Goal: Transaction & Acquisition: Purchase product/service

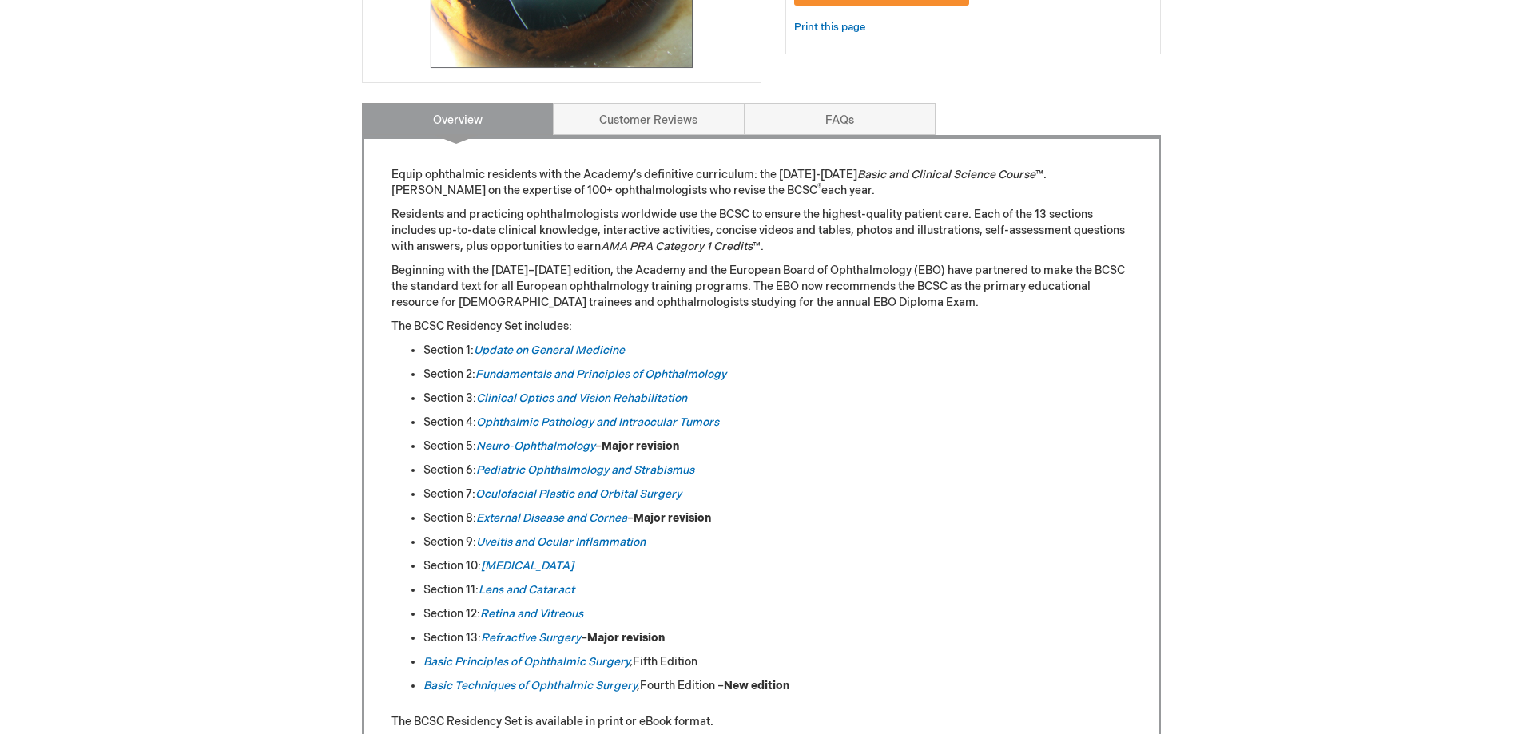
scroll to position [785, 0]
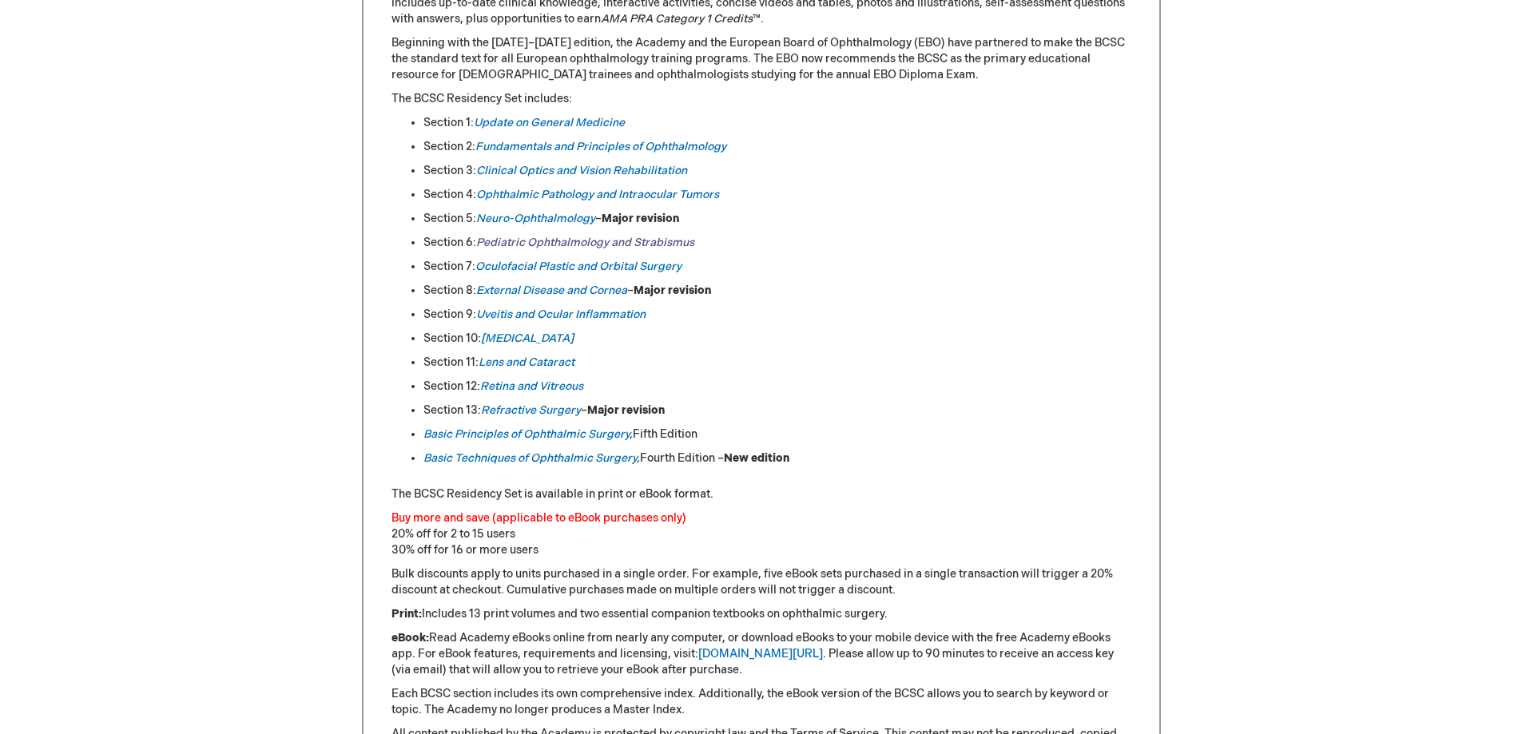
click at [538, 240] on link "Pediatric Ophthalmology and Strabismus" at bounding box center [585, 243] width 218 height 14
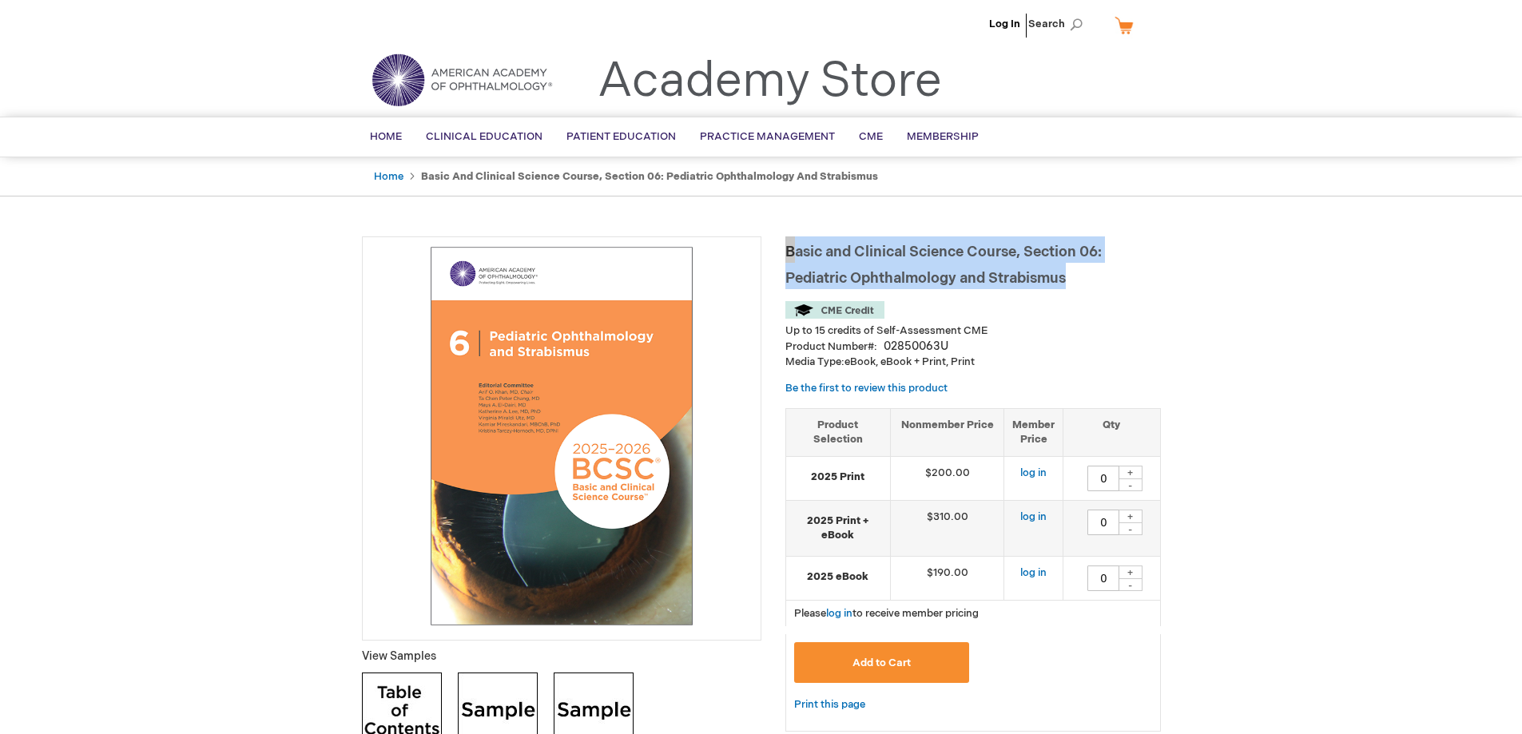
drag, startPoint x: 1078, startPoint y: 281, endPoint x: 785, endPoint y: 252, distance: 294.7
click at [785, 252] on h1 "Basic and Clinical Science Course, Section 06: Pediatric Ophthalmology and Stra…" at bounding box center [972, 262] width 375 height 53
copy span "Basic and Clinical Science Course, Section 06: Pediatric Ophthalmology and Stra…"
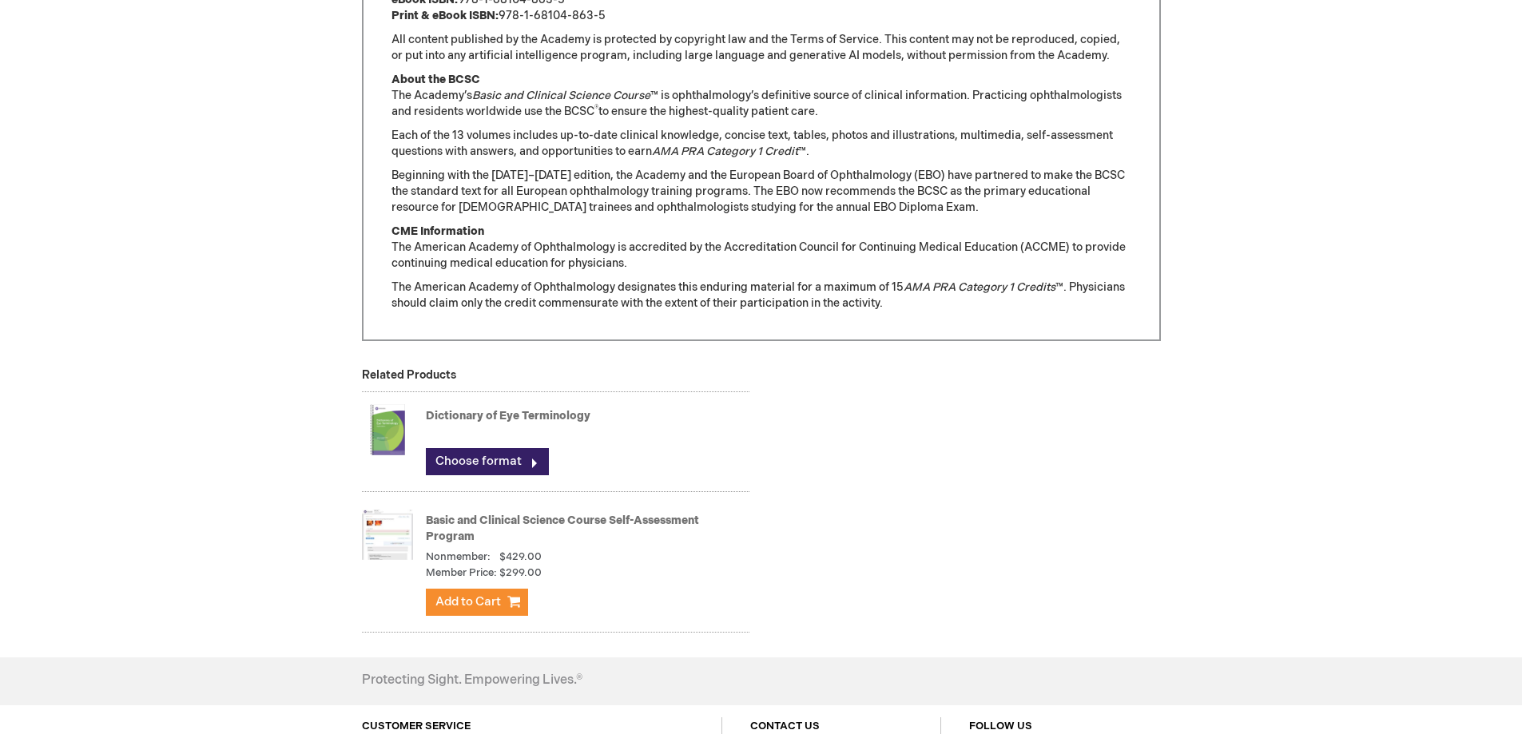
scroll to position [1438, 0]
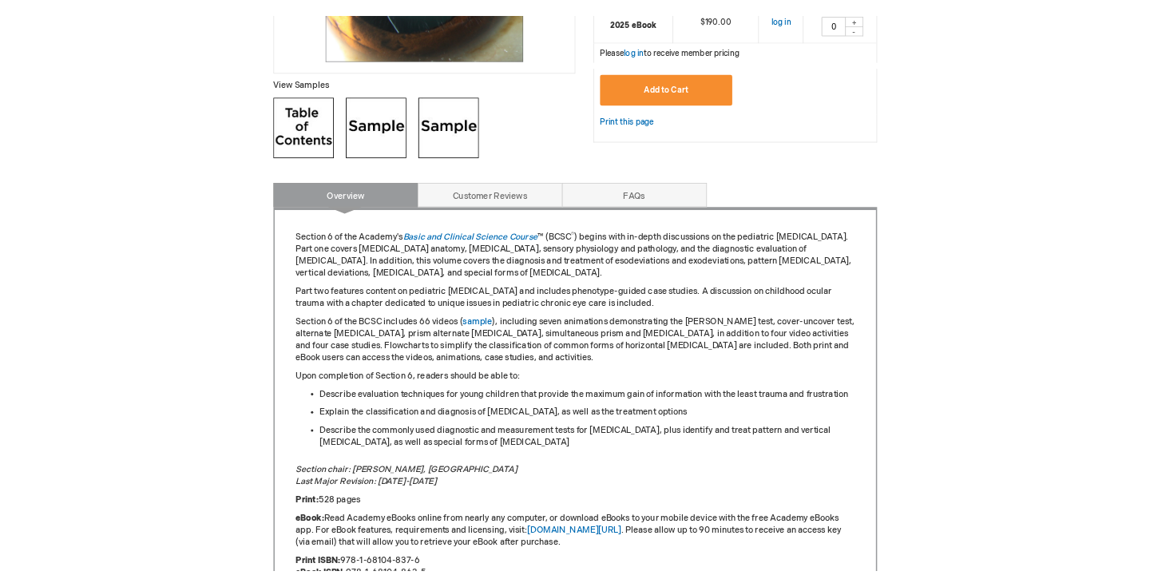
scroll to position [799, 0]
